Goal: Information Seeking & Learning: Compare options

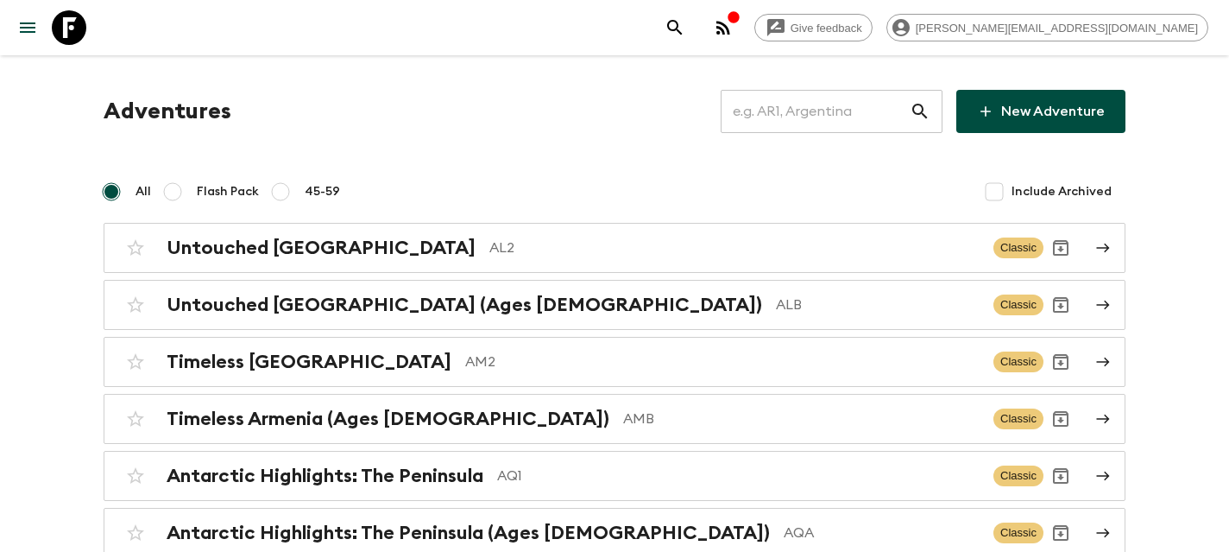
click at [835, 120] on input "text" at bounding box center [815, 111] width 189 height 48
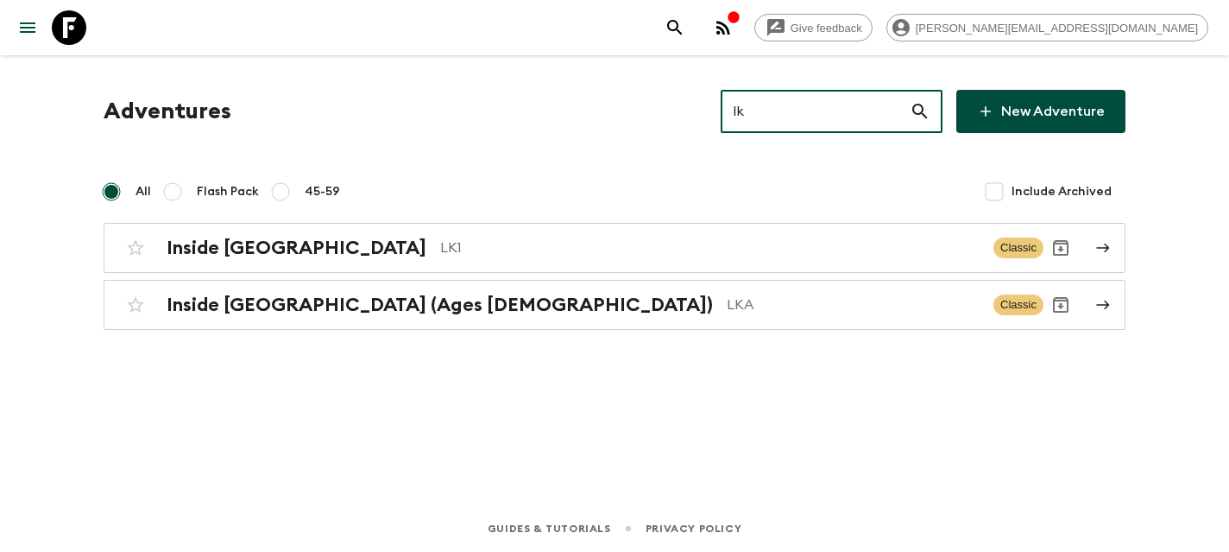
type input "lk1"
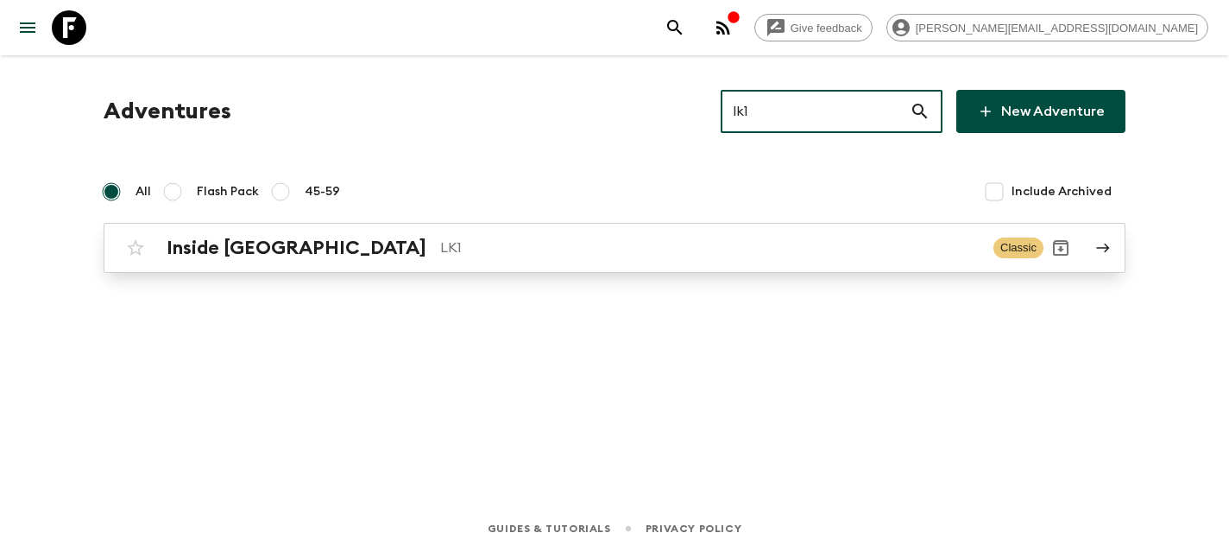
click at [255, 237] on h2 "Inside [GEOGRAPHIC_DATA]" at bounding box center [297, 247] width 260 height 22
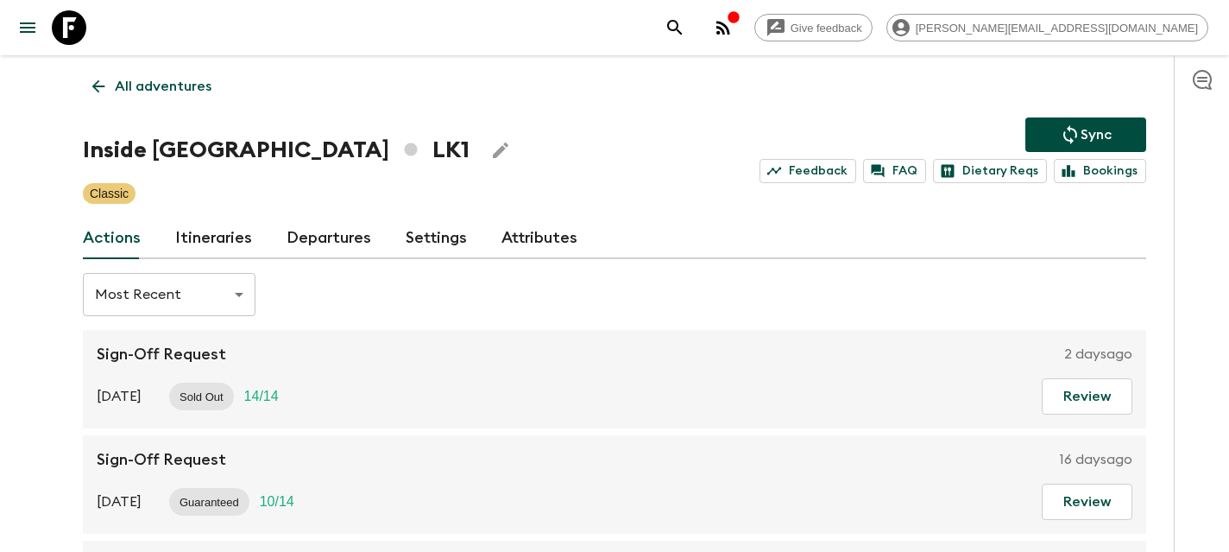
click at [310, 226] on link "Departures" at bounding box center [329, 237] width 85 height 41
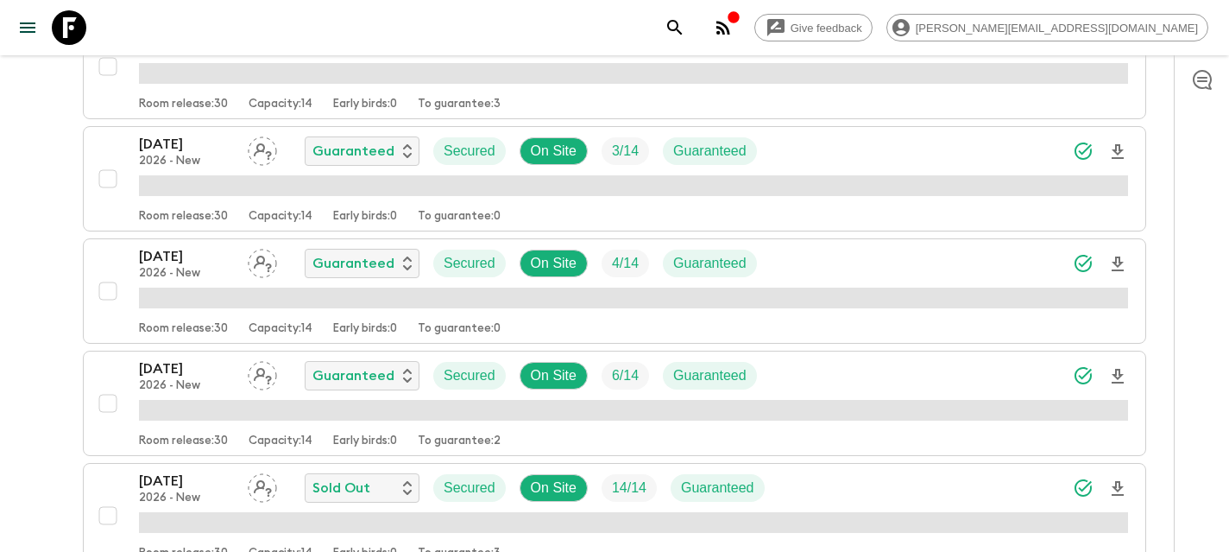
scroll to position [2953, 0]
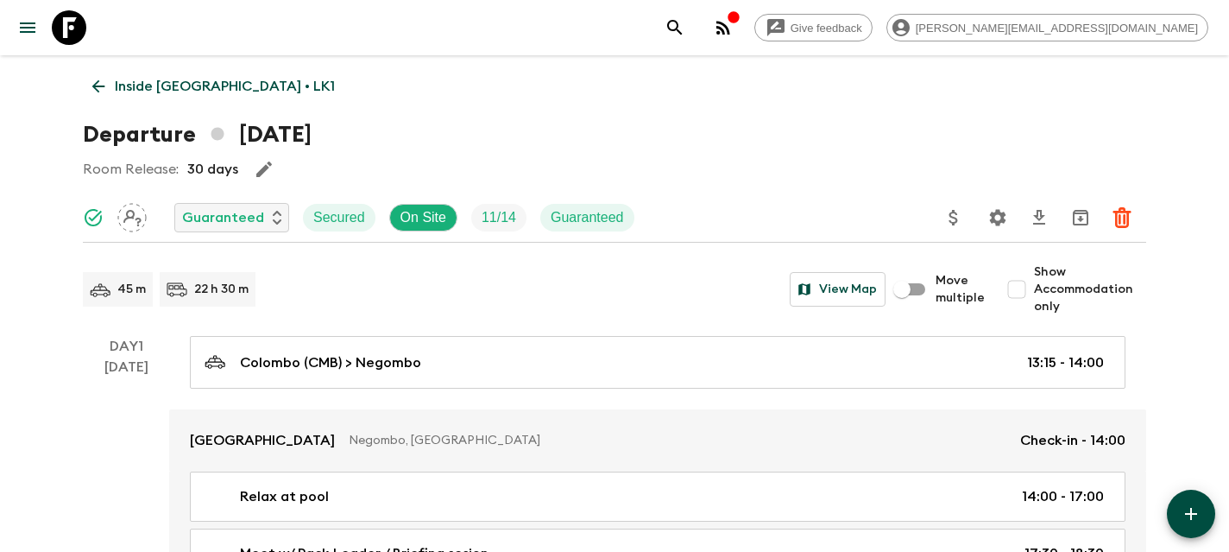
click at [67, 29] on icon at bounding box center [69, 27] width 35 height 35
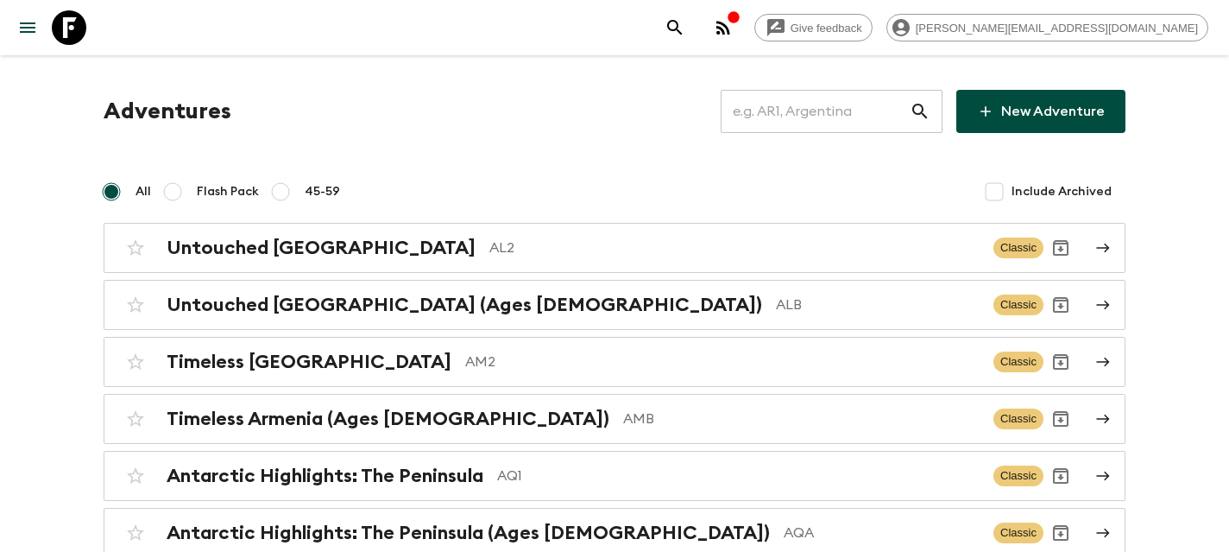
click at [843, 127] on input "text" at bounding box center [815, 111] width 189 height 48
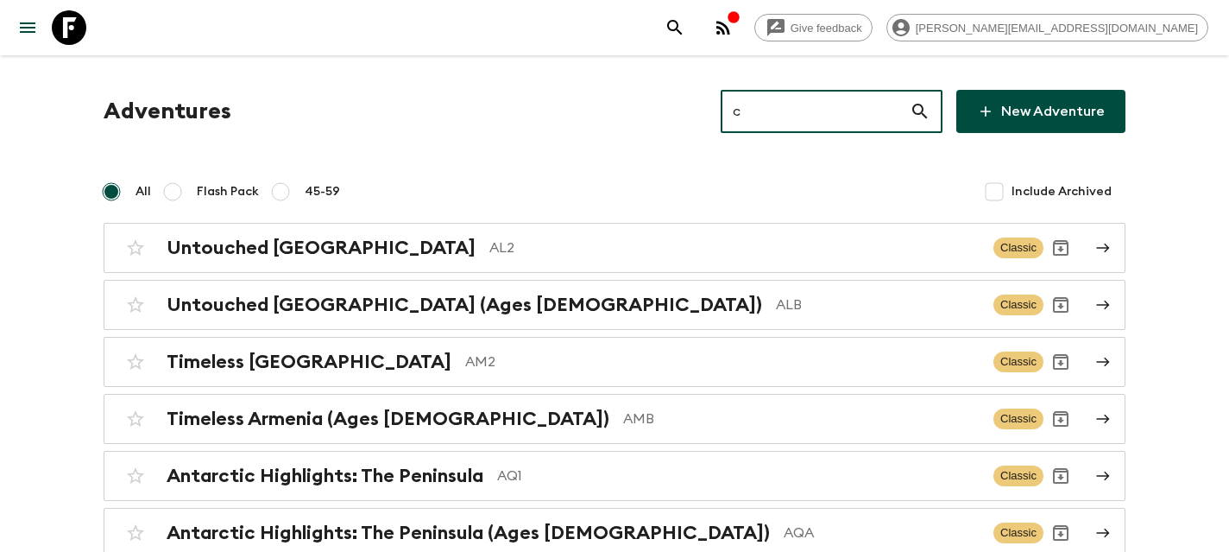
type input "cl"
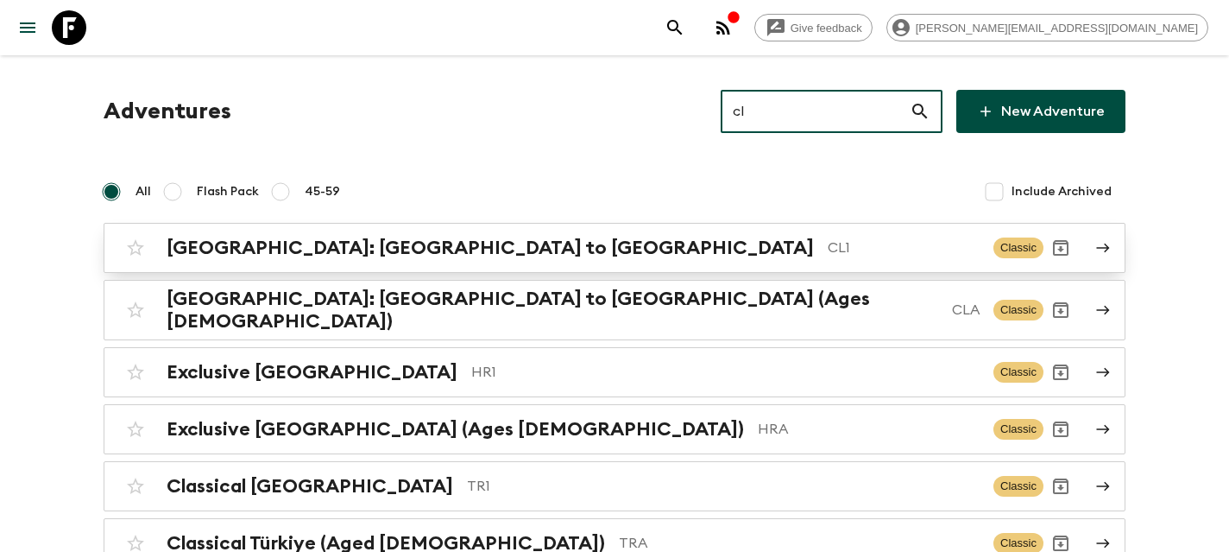
click at [321, 238] on h2 "[GEOGRAPHIC_DATA]: [GEOGRAPHIC_DATA] to [GEOGRAPHIC_DATA]" at bounding box center [490, 247] width 647 height 22
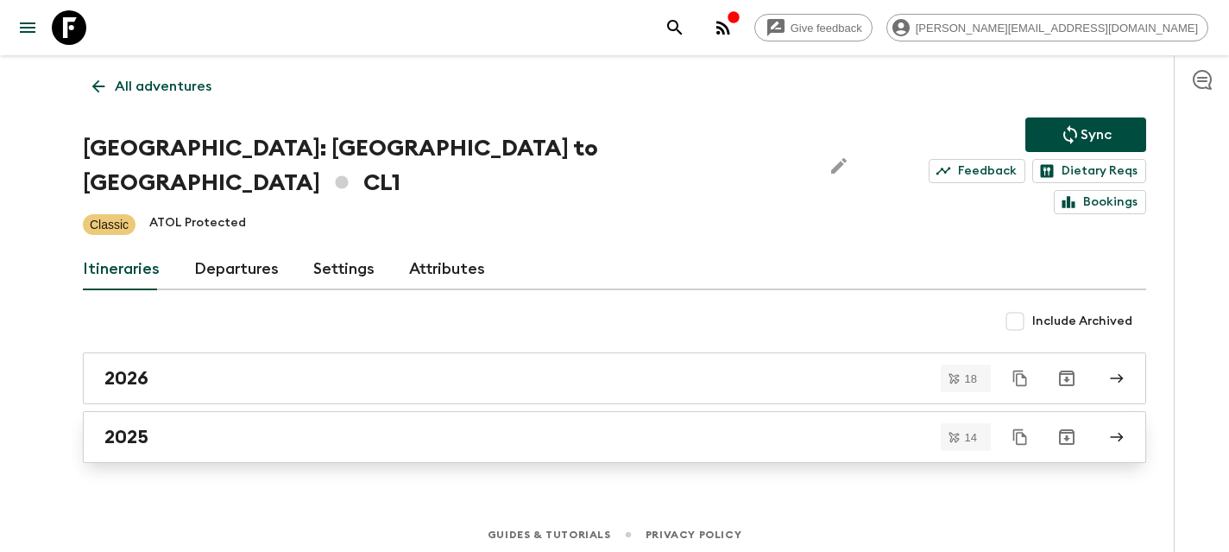
click at [160, 425] on div "2025" at bounding box center [597, 436] width 987 height 22
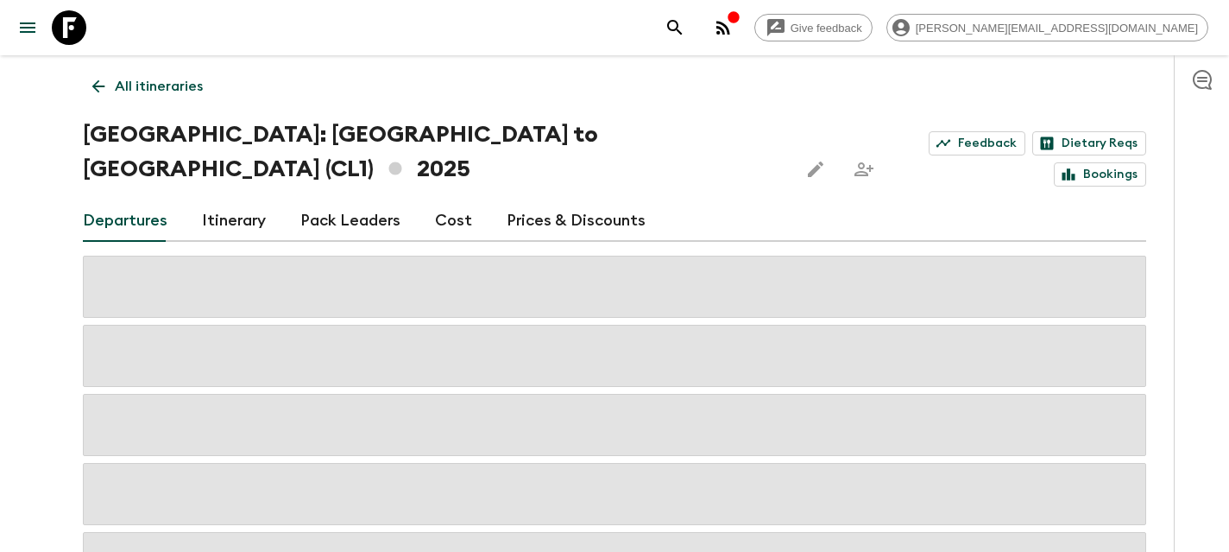
click at [447, 200] on link "Cost" at bounding box center [453, 220] width 37 height 41
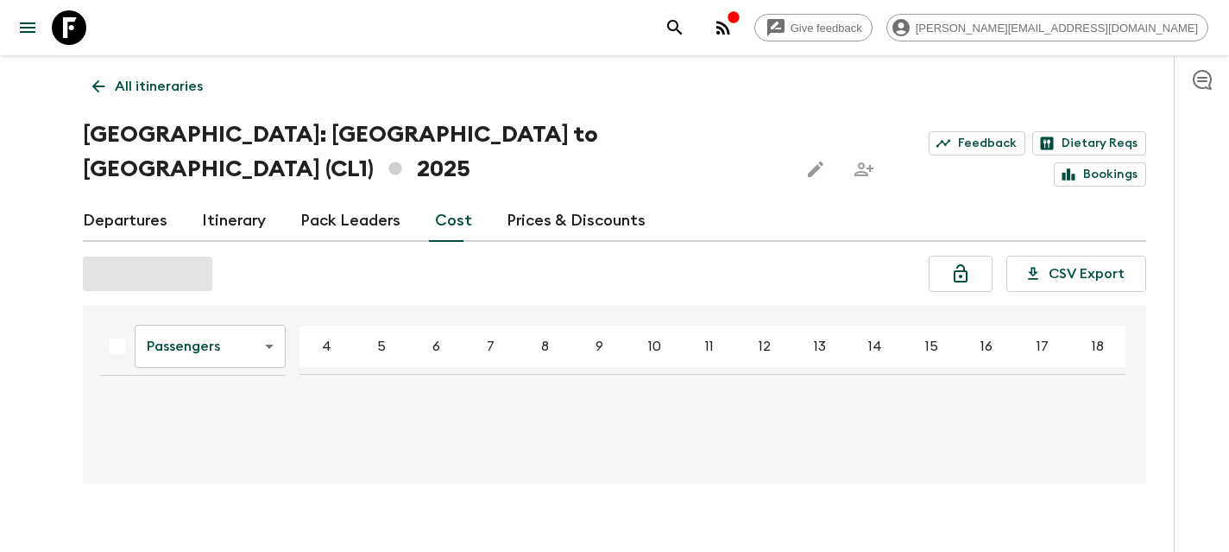
click at [242, 323] on body "Give feedback [PERSON_NAME][EMAIL_ADDRESS][DOMAIN_NAME] All itineraries [GEOGRA…" at bounding box center [614, 289] width 1229 height 578
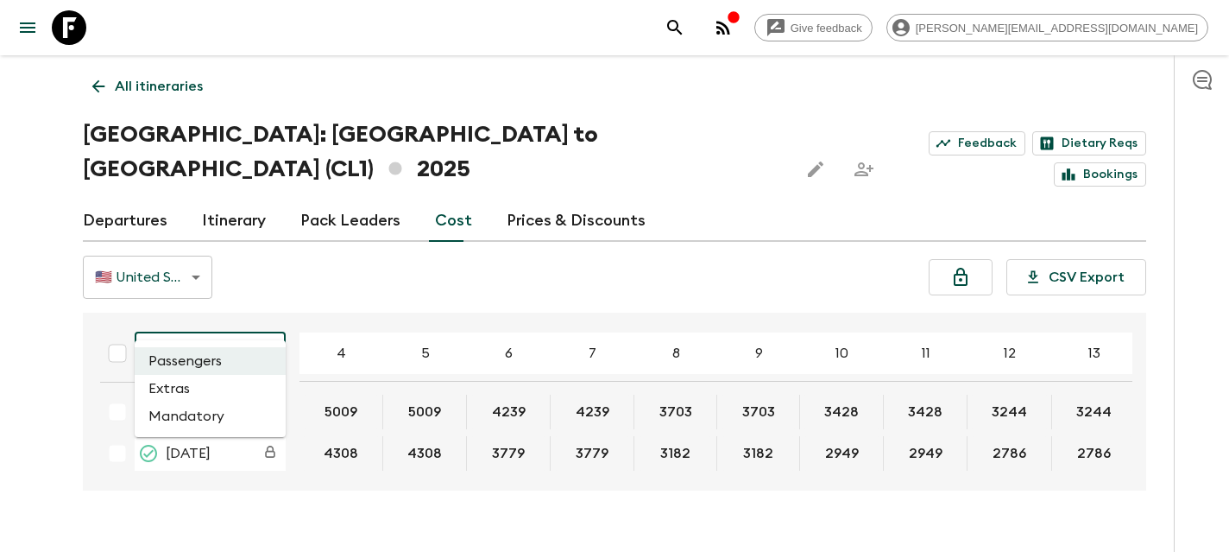
click at [230, 419] on li "Mandatory" at bounding box center [210, 416] width 151 height 28
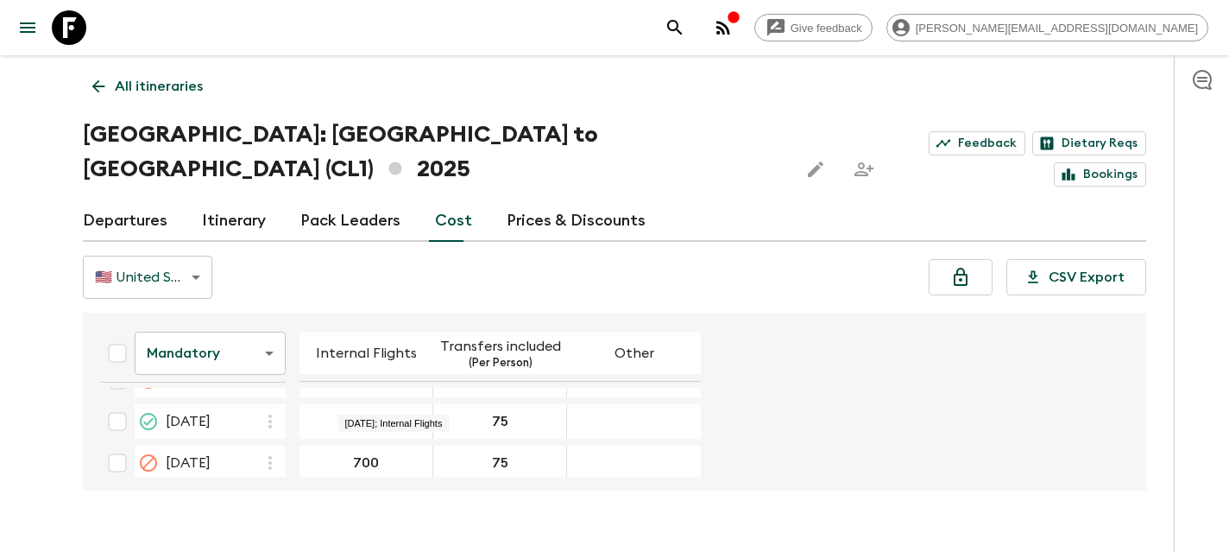
scroll to position [528, 0]
